Goal: Book appointment/travel/reservation

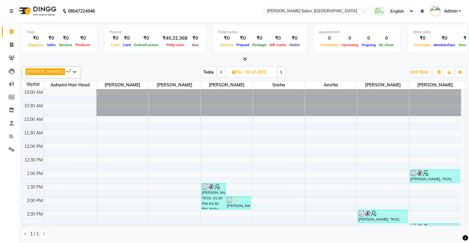
click at [201, 69] on span "Today" at bounding box center [208, 72] width 15 height 10
type input "03-10-2025"
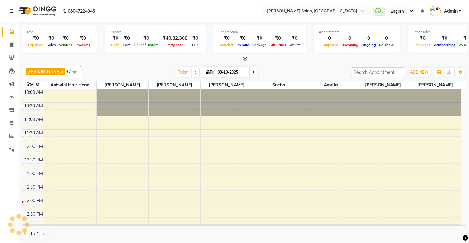
scroll to position [108, 0]
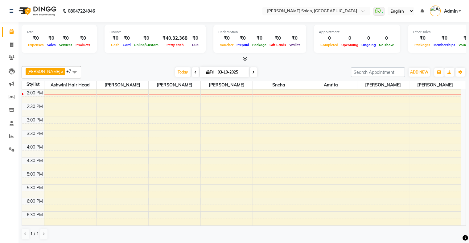
click at [205, 72] on span "Fri" at bounding box center [210, 72] width 11 height 5
select select "10"
select select "2025"
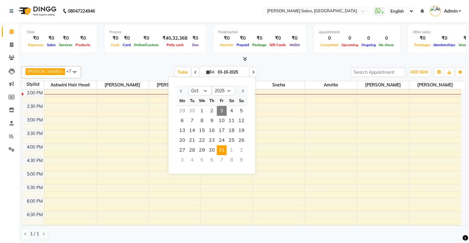
click at [223, 151] on span "31" at bounding box center [222, 150] width 10 height 10
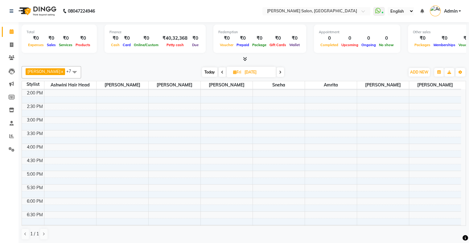
scroll to position [0, 0]
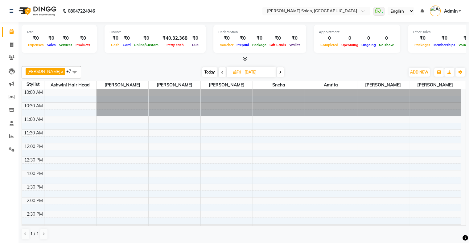
click at [202, 71] on span "Today" at bounding box center [209, 72] width 15 height 10
type input "03-10-2025"
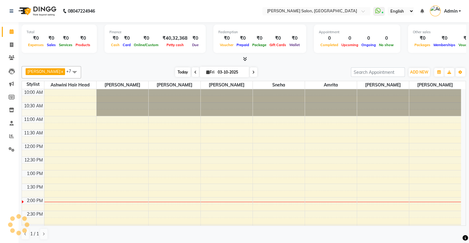
scroll to position [108, 0]
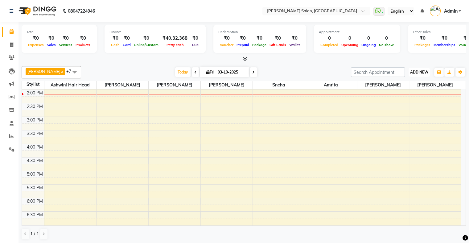
click at [423, 73] on span "ADD NEW" at bounding box center [419, 72] width 18 height 5
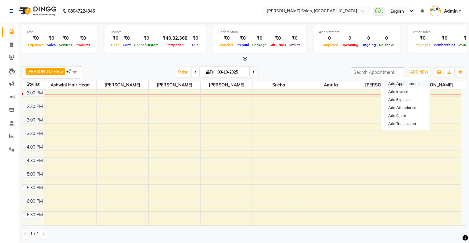
click at [416, 85] on button "Add Appointment" at bounding box center [405, 84] width 49 height 8
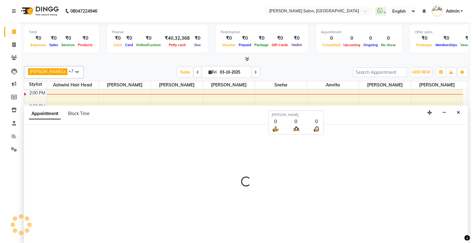
scroll to position [0, 0]
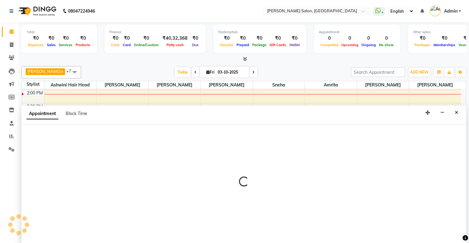
select select "660"
select select "tentative"
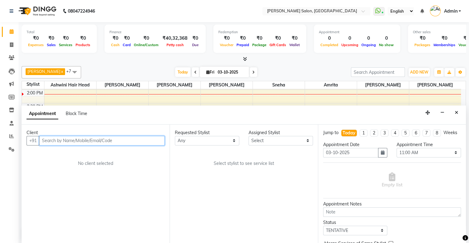
click at [59, 138] on input "text" at bounding box center [101, 141] width 125 height 10
paste input "91360 69280"
click at [57, 141] on input "91360 69280" at bounding box center [89, 141] width 100 height 10
type input "9136069280"
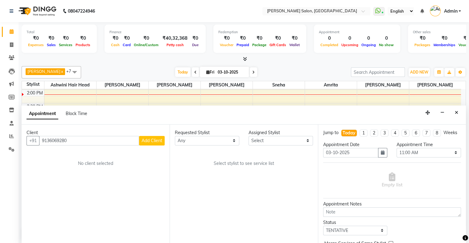
click at [148, 138] on span "Add Client" at bounding box center [151, 141] width 21 height 6
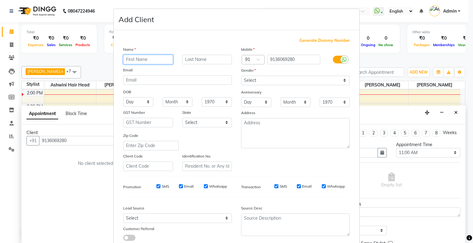
paste input "Rabina"
type input "Rabina"
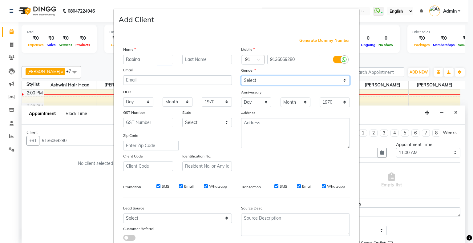
click at [256, 77] on select "Select [DEMOGRAPHIC_DATA] [DEMOGRAPHIC_DATA] Other Prefer Not To Say" at bounding box center [295, 81] width 109 height 10
select select "[DEMOGRAPHIC_DATA]"
click at [241, 76] on select "Select [DEMOGRAPHIC_DATA] [DEMOGRAPHIC_DATA] Other Prefer Not To Say" at bounding box center [295, 81] width 109 height 10
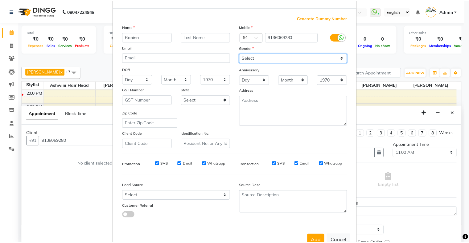
scroll to position [44, 0]
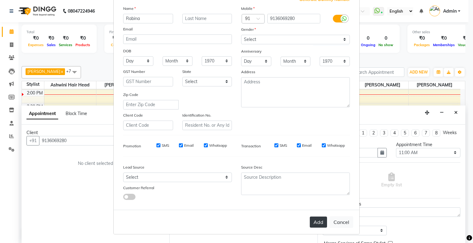
click at [317, 224] on button "Add" at bounding box center [318, 222] width 17 height 11
select select
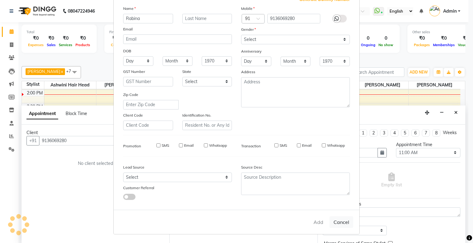
select select
checkbox input "false"
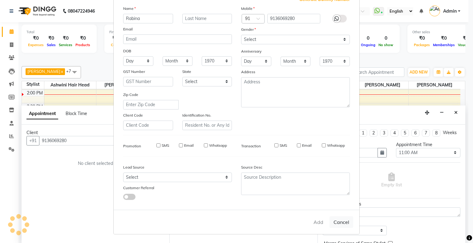
checkbox input "false"
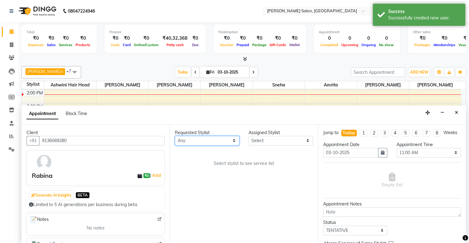
click at [204, 139] on select "Any [PERSON_NAME] Hair Head [PERSON_NAME] FD [PERSON_NAME] [PERSON_NAME] [PERSO…" at bounding box center [207, 141] width 64 height 10
select select "89636"
click at [175, 136] on select "Any [PERSON_NAME] Hair Head [PERSON_NAME] FD [PERSON_NAME] [PERSON_NAME] [PERSO…" at bounding box center [207, 141] width 64 height 10
select select "89636"
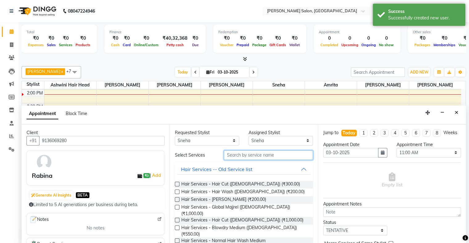
click at [242, 152] on input "text" at bounding box center [268, 156] width 89 height 10
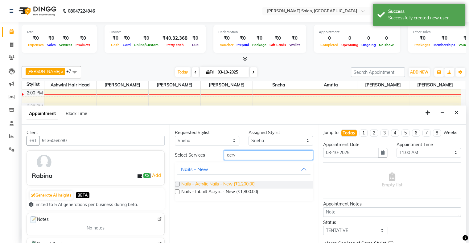
type input "acry"
click at [242, 181] on span "Nails - Acrylic Nails - New (₹1,200.00)" at bounding box center [218, 185] width 74 height 8
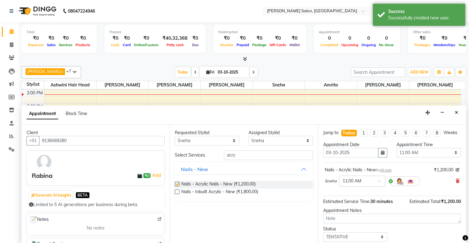
checkbox input "false"
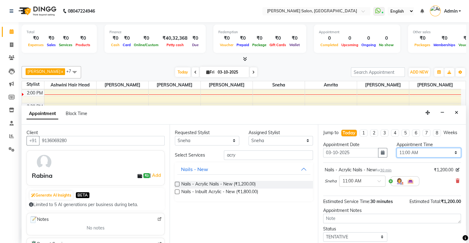
click at [412, 157] on select "Select 11:00 AM 11:15 AM 11:30 AM 11:45 AM 12:00 PM 12:15 PM 12:30 PM 12:45 PM …" at bounding box center [428, 153] width 64 height 10
click at [396, 153] on select "Select 11:00 AM 11:15 AM 11:30 AM 11:45 AM 12:00 PM 12:15 PM 12:30 PM 12:45 PM …" at bounding box center [428, 153] width 64 height 10
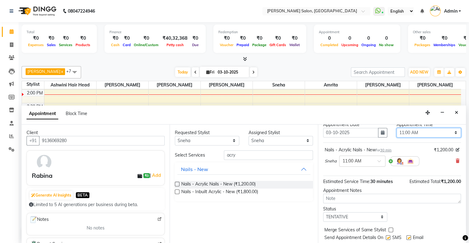
scroll to position [42, 0]
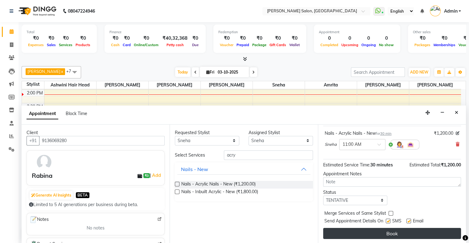
click at [386, 230] on button "Book" at bounding box center [392, 233] width 138 height 11
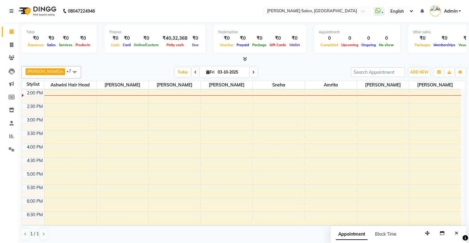
scroll to position [0, 0]
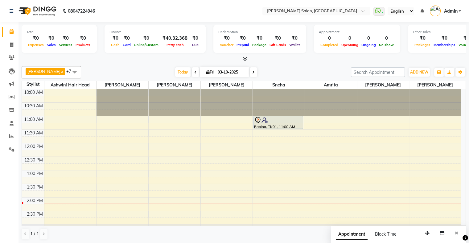
click at [200, 68] on span "[DATE]" at bounding box center [224, 72] width 49 height 10
click at [200, 69] on span "[DATE]" at bounding box center [224, 72] width 49 height 10
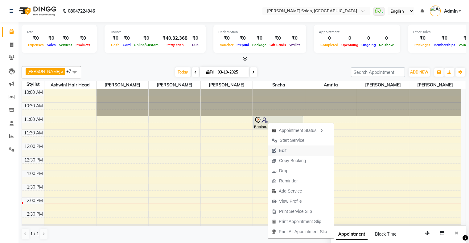
click at [288, 150] on span "Edit" at bounding box center [279, 151] width 22 height 10
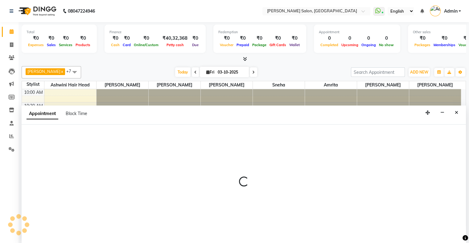
select select "89636"
select select "660"
select select "tentative"
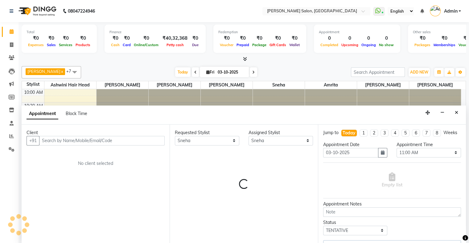
scroll to position [108, 0]
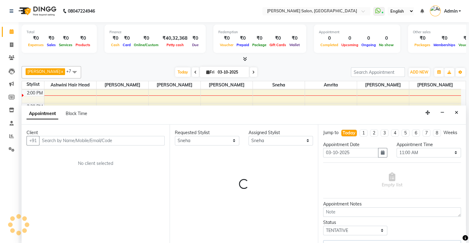
select select "1747"
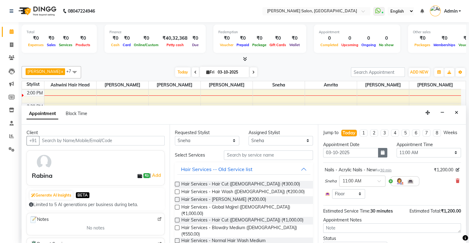
click at [380, 158] on button "button" at bounding box center [382, 153] width 9 height 10
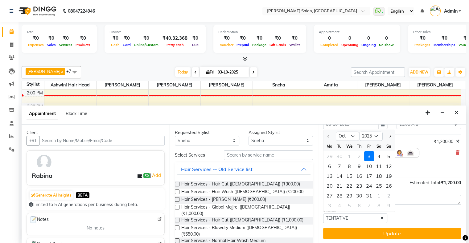
scroll to position [34, 0]
click at [365, 194] on div "31" at bounding box center [369, 196] width 10 height 10
type input "[DATE]"
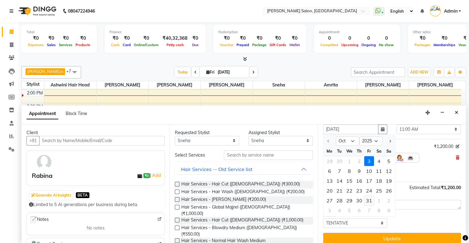
select select "660"
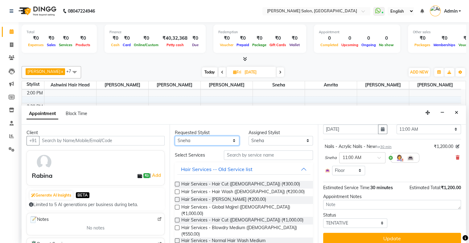
click at [197, 143] on select "Any [PERSON_NAME] Hair Head [PERSON_NAME] FD [PERSON_NAME] [PERSON_NAME] [PERSO…" at bounding box center [207, 141] width 64 height 10
select select "89637"
click at [175, 136] on select "Any [PERSON_NAME] Hair Head [PERSON_NAME] FD [PERSON_NAME] [PERSON_NAME] [PERSO…" at bounding box center [207, 141] width 64 height 10
select select "89637"
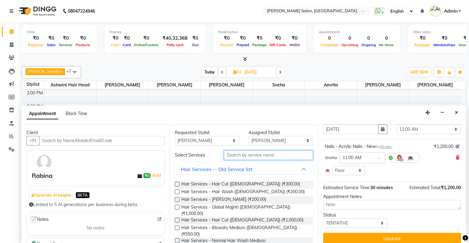
click at [248, 158] on input "text" at bounding box center [268, 156] width 89 height 10
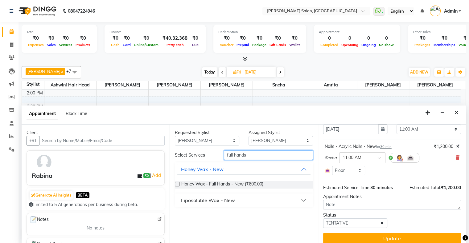
type input "full hands"
click at [206, 197] on div "Liposoluble Wax - New" at bounding box center [208, 200] width 54 height 7
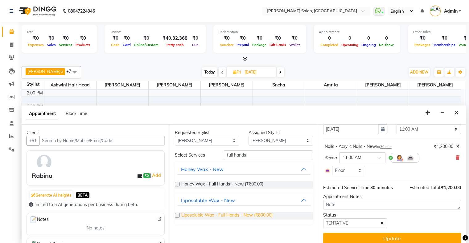
click at [222, 214] on span "Liposoluble Wax - Full Hands - New (₹800.00)" at bounding box center [226, 216] width 91 height 8
checkbox input "false"
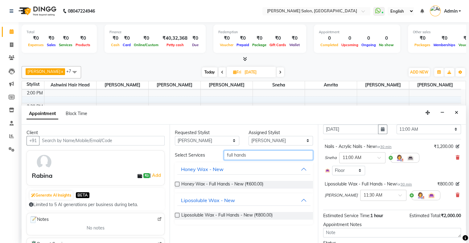
click at [242, 155] on input "full hands" at bounding box center [268, 156] width 89 height 10
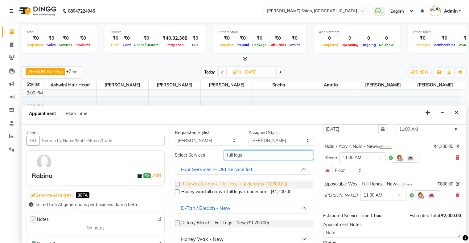
type input "full legs"
click at [222, 184] on span "Rica wax full arms + full legs + underarms (₹1,600.00)" at bounding box center [234, 185] width 106 height 8
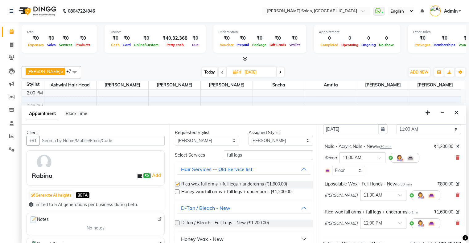
checkbox input "false"
click at [455, 194] on icon at bounding box center [457, 195] width 4 height 4
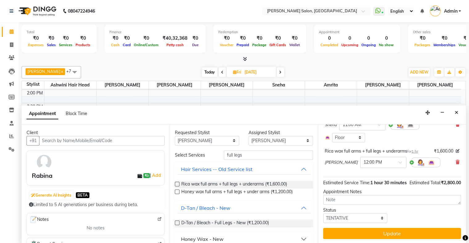
scroll to position [63, 0]
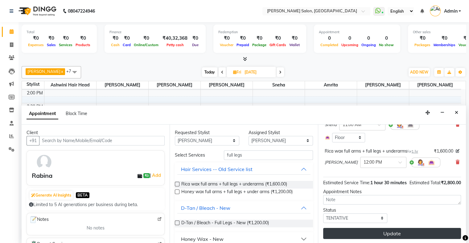
click at [423, 234] on button "Update" at bounding box center [392, 233] width 138 height 11
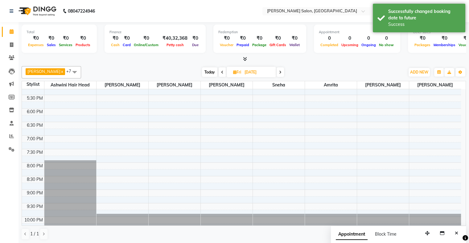
scroll to position [212, 0]
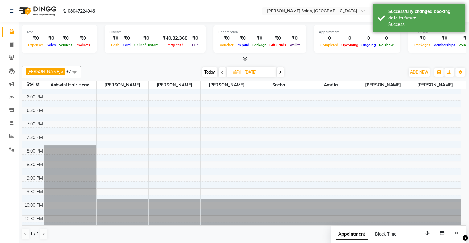
click at [202, 72] on span "Today" at bounding box center [209, 72] width 15 height 10
type input "03-10-2025"
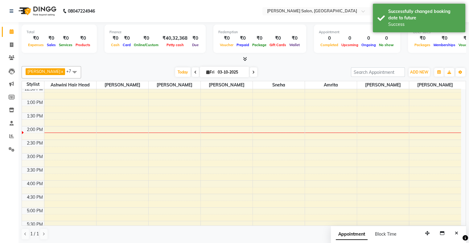
scroll to position [0, 0]
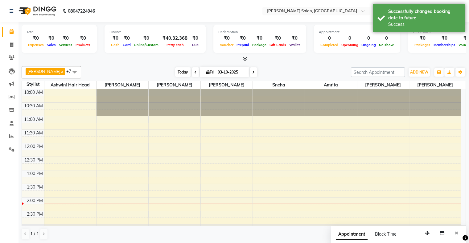
click at [177, 72] on span "Today" at bounding box center [182, 72] width 15 height 10
